Goal: Check status: Check status

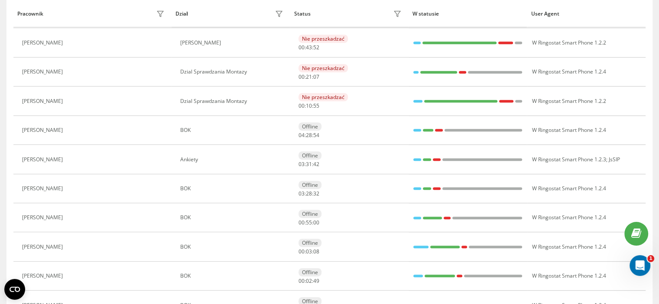
scroll to position [491, 0]
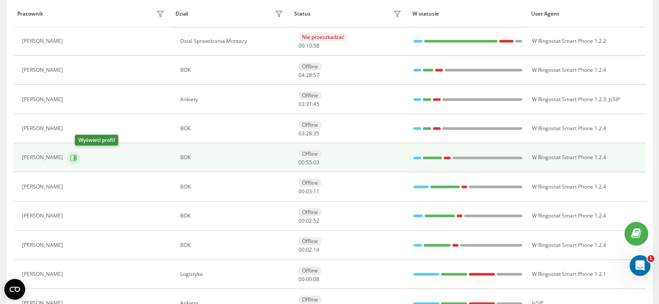
click at [76, 156] on icon at bounding box center [75, 157] width 2 height 4
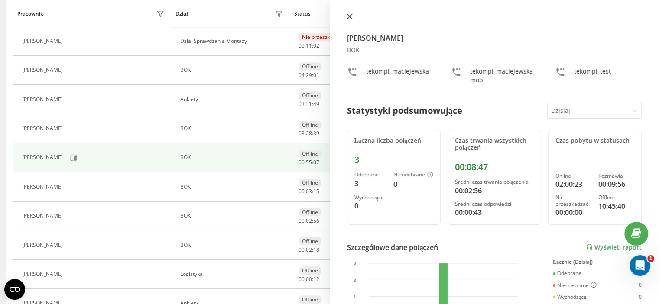
click at [347, 16] on icon at bounding box center [349, 16] width 6 height 6
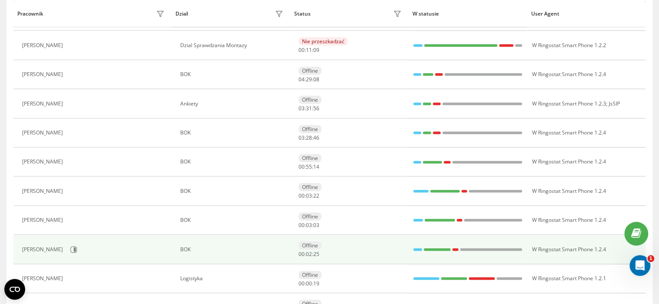
scroll to position [505, 0]
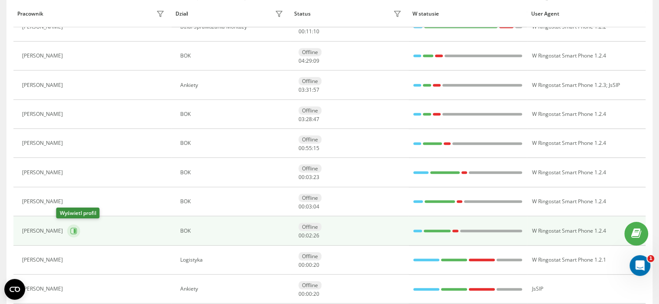
click at [70, 229] on icon at bounding box center [73, 231] width 7 height 7
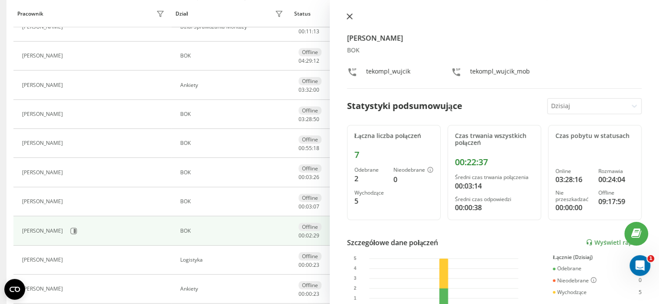
click at [347, 16] on icon at bounding box center [349, 16] width 6 height 6
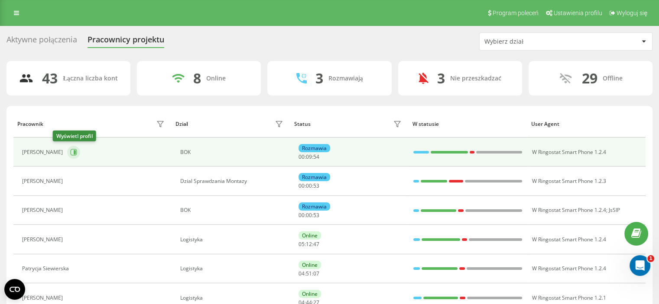
click at [71, 152] on icon at bounding box center [74, 152] width 6 height 6
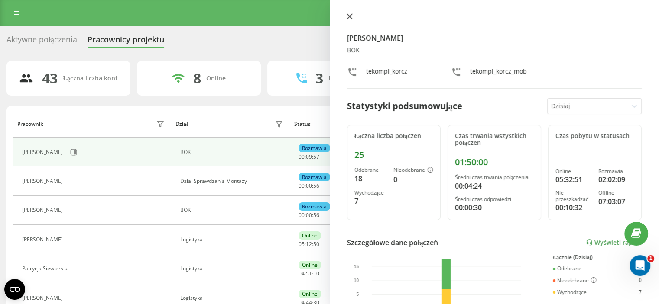
click at [351, 14] on icon at bounding box center [349, 16] width 6 height 6
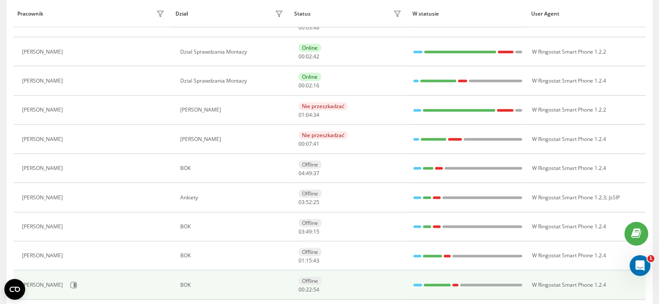
scroll to position [412, 0]
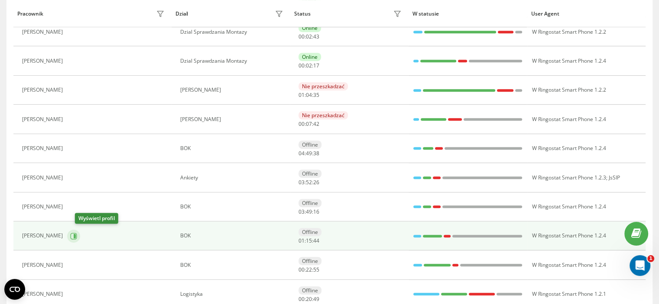
click at [77, 233] on icon at bounding box center [73, 236] width 7 height 7
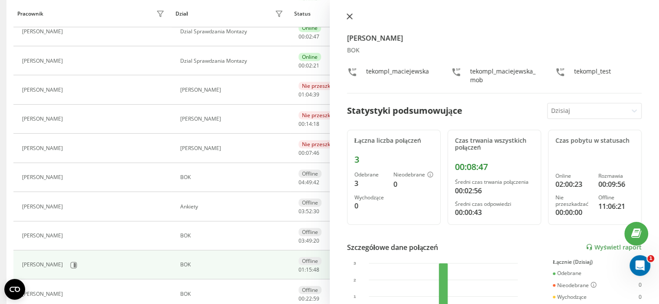
click at [348, 16] on icon at bounding box center [349, 16] width 6 height 6
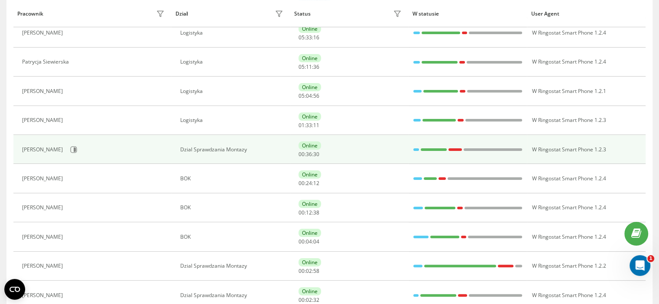
scroll to position [173, 0]
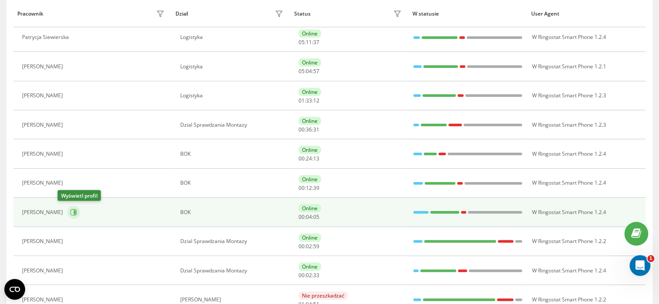
click at [70, 211] on icon at bounding box center [73, 212] width 7 height 7
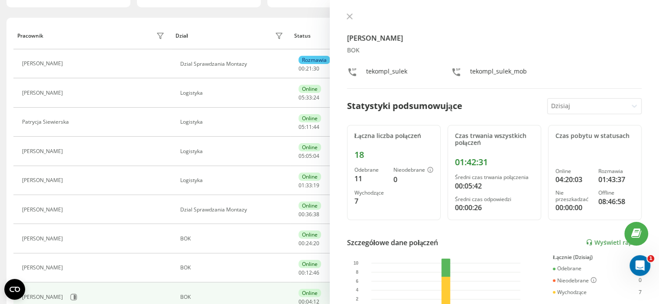
scroll to position [87, 0]
click at [346, 20] on button at bounding box center [349, 17] width 11 height 8
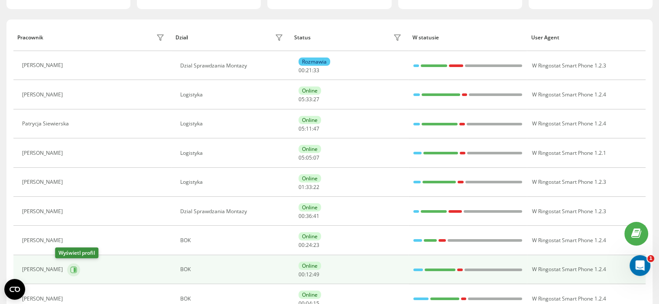
click at [74, 268] on icon at bounding box center [75, 270] width 2 height 4
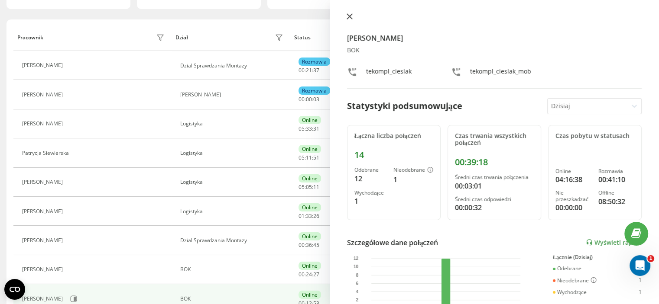
click at [350, 17] on icon at bounding box center [348, 16] width 5 height 5
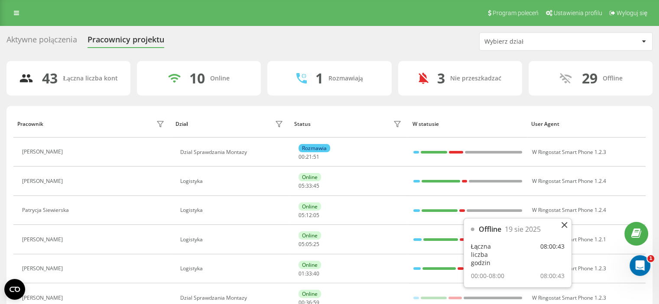
click at [530, 43] on div "Wybierz dział" at bounding box center [535, 41] width 103 height 7
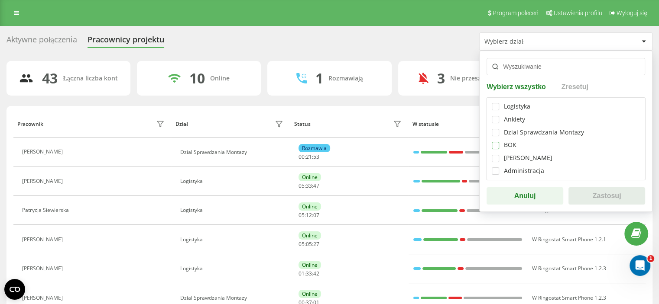
click at [493, 142] on label at bounding box center [494, 142] width 7 height 0
checkbox input "true"
click at [593, 198] on button "Zastosuj" at bounding box center [606, 195] width 77 height 17
